Goal: Navigation & Orientation: Find specific page/section

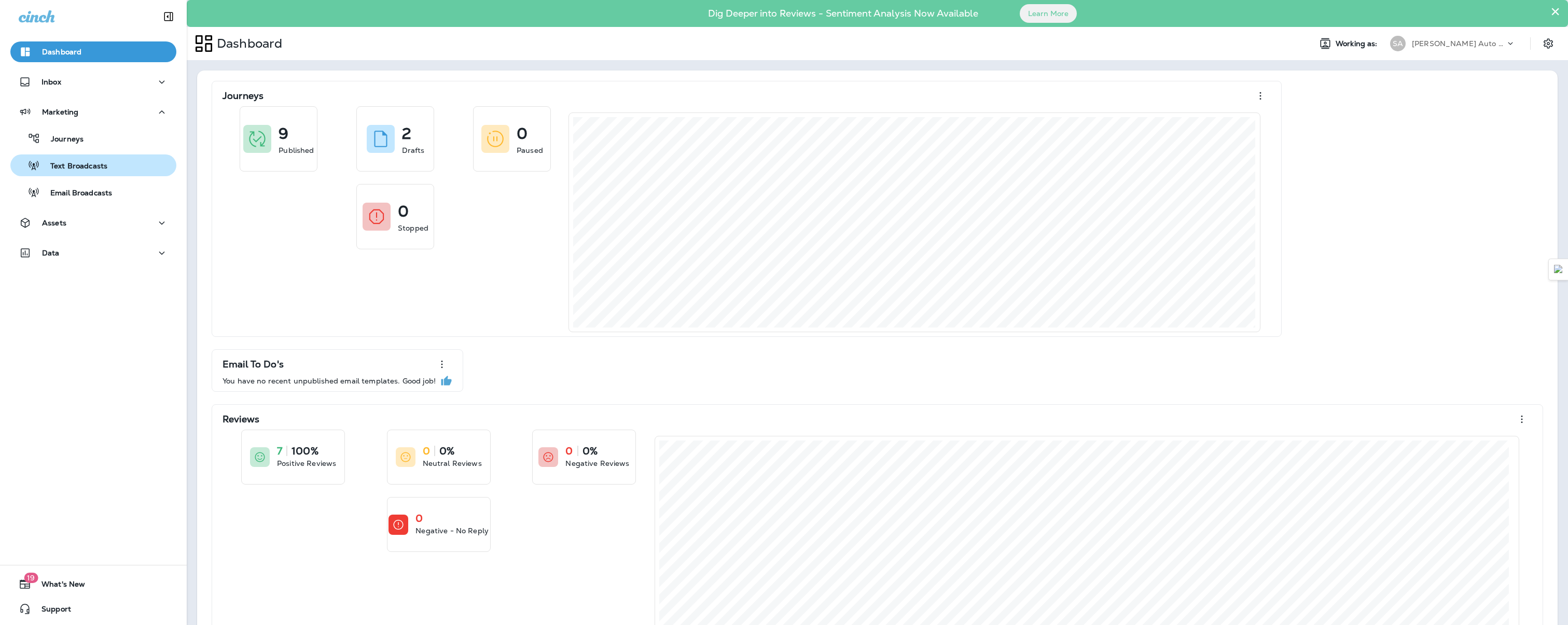
click at [77, 167] on p "Text Broadcasts" at bounding box center [73, 166] width 68 height 10
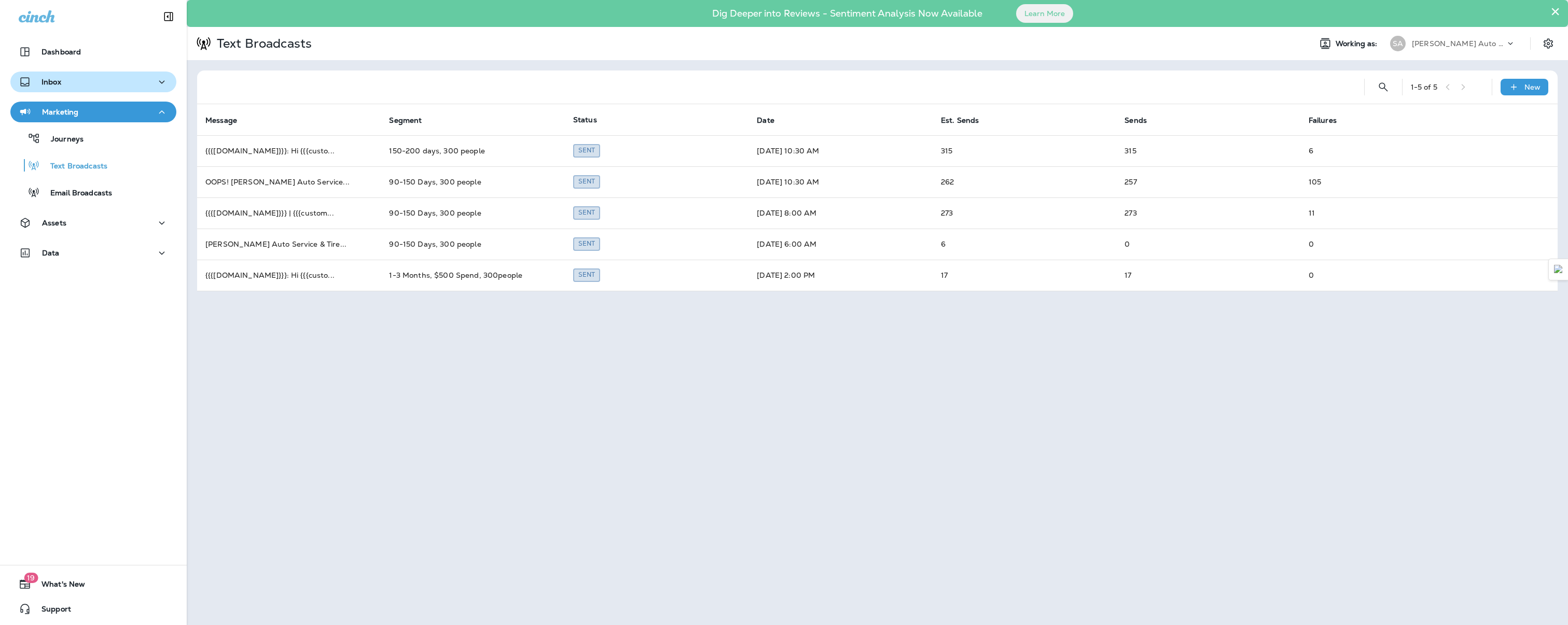
click at [68, 87] on div "Inbox" at bounding box center [93, 82] width 150 height 13
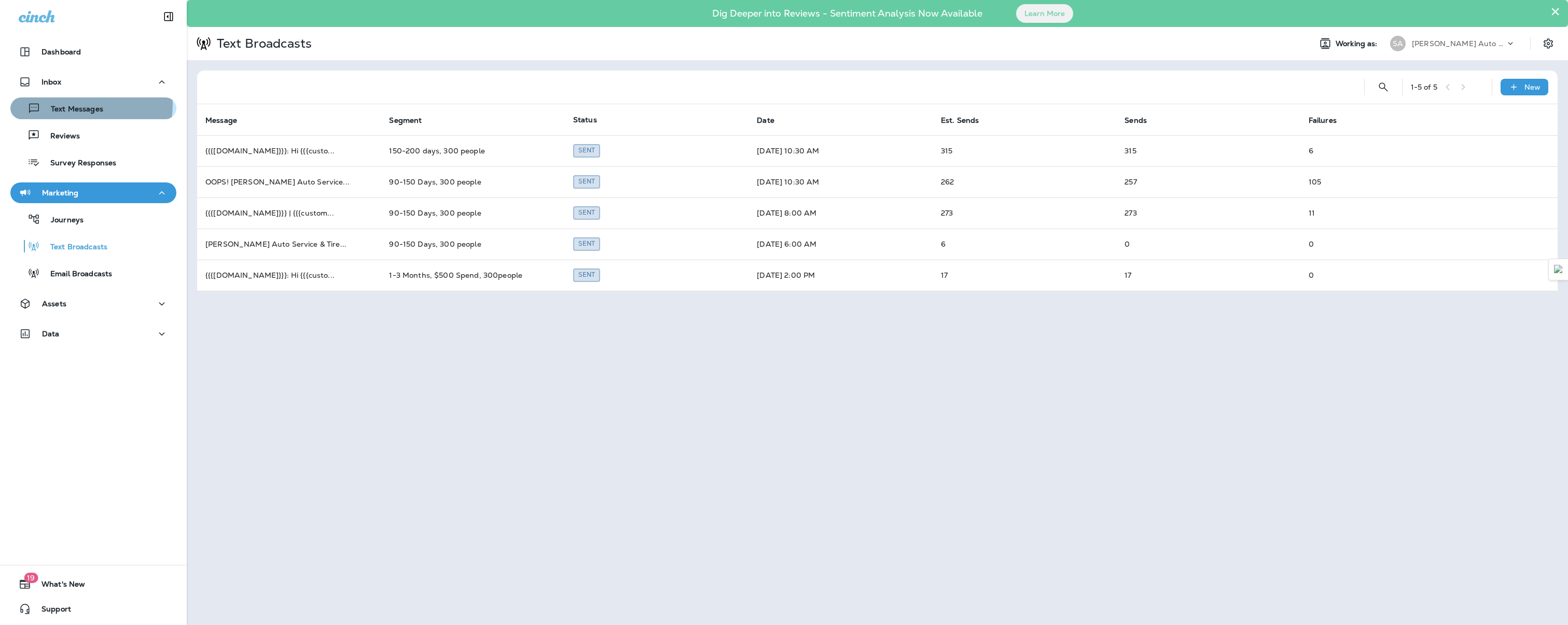
click at [70, 104] on div "Text Messages" at bounding box center [59, 108] width 89 height 16
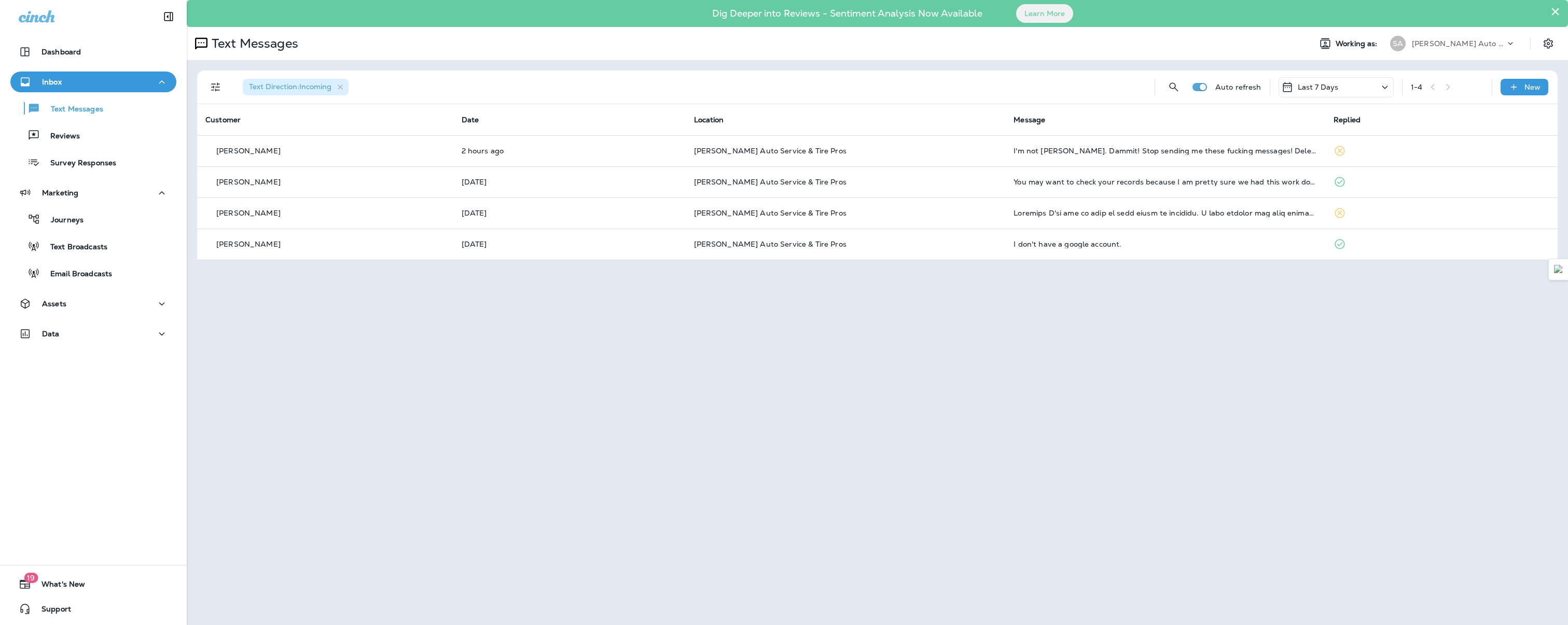
click at [56, 66] on div "Dashboard" at bounding box center [93, 54] width 187 height 26
click at [59, 56] on p "Dashboard" at bounding box center [62, 52] width 40 height 9
